Goal: Task Accomplishment & Management: Manage account settings

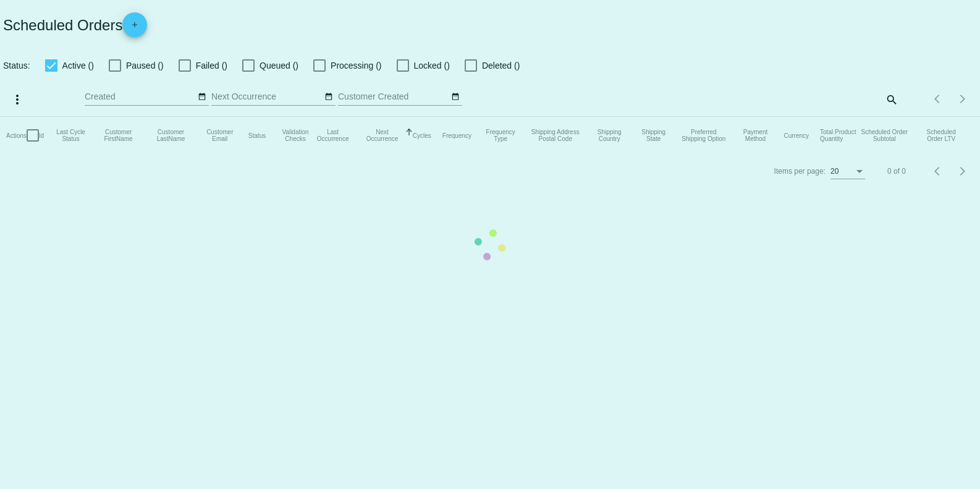
checkbox input "true"
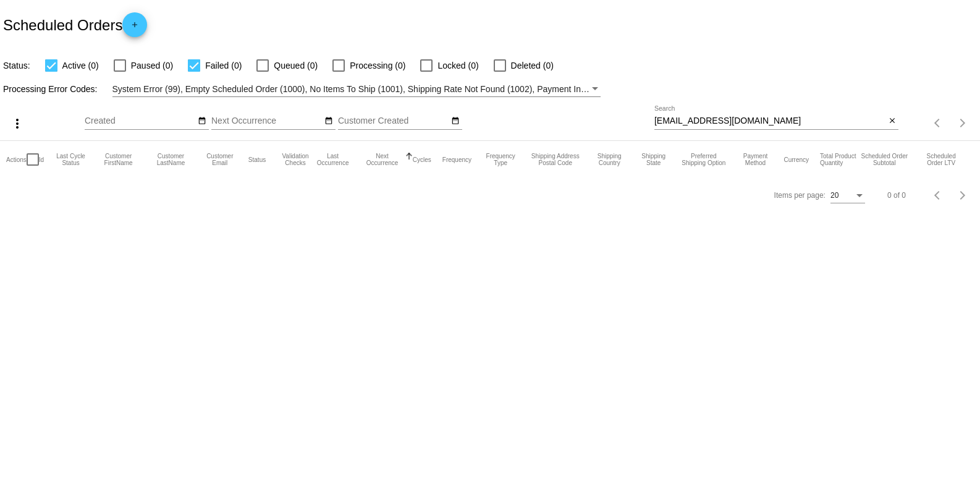
click at [771, 121] on input "[EMAIL_ADDRESS][DOMAIN_NAME]" at bounding box center [770, 121] width 231 height 10
paste input "mquoid@me"
type input "[EMAIL_ADDRESS][DOMAIN_NAME]"
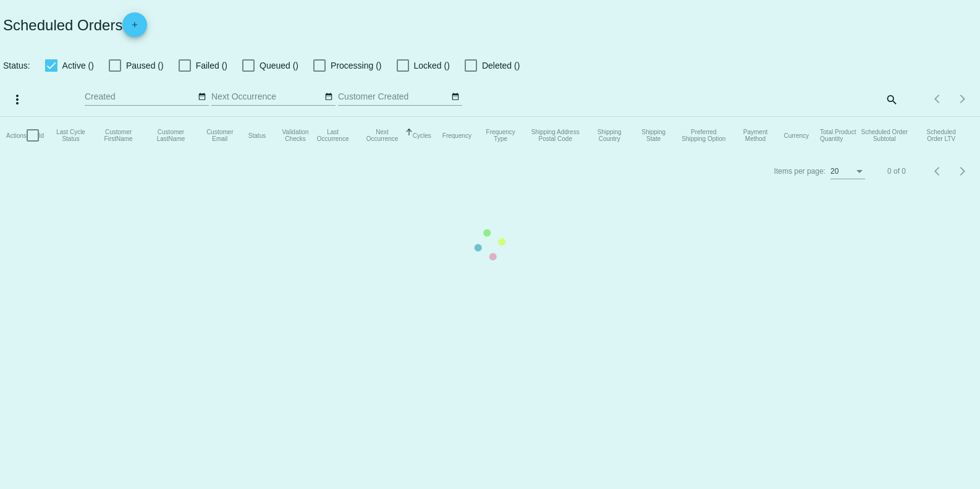
checkbox input "true"
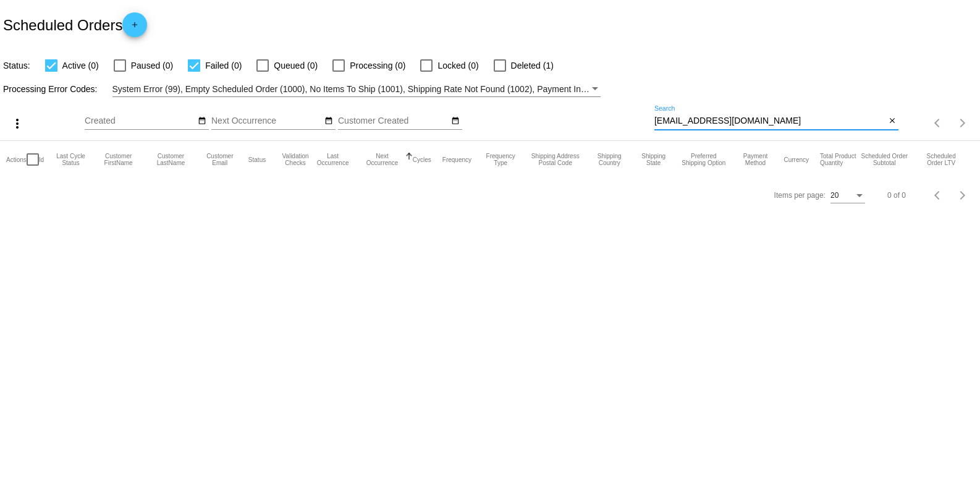
click at [752, 122] on input "[EMAIL_ADDRESS][DOMAIN_NAME]" at bounding box center [770, 121] width 231 height 10
click at [500, 67] on div at bounding box center [500, 65] width 12 height 12
click at [500, 72] on input "Deleted (1)" at bounding box center [499, 72] width 1 height 1
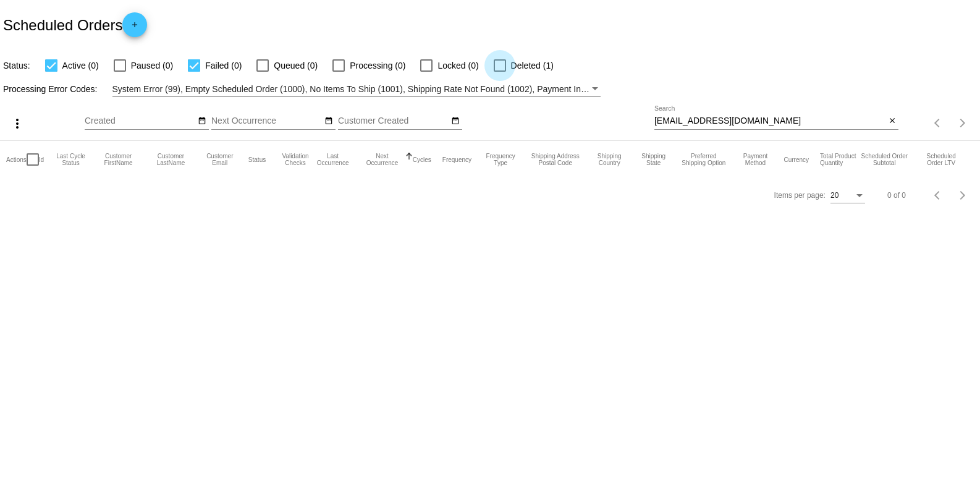
checkbox input "true"
